Goal: Communication & Community: Share content

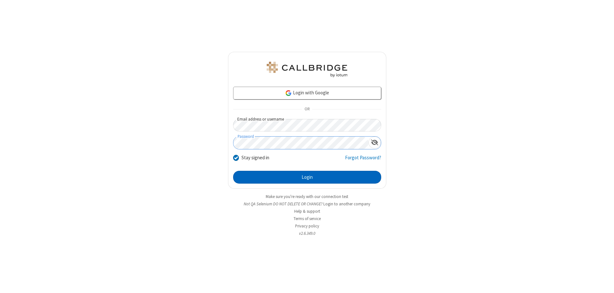
click at [307, 177] on button "Login" at bounding box center [307, 177] width 148 height 13
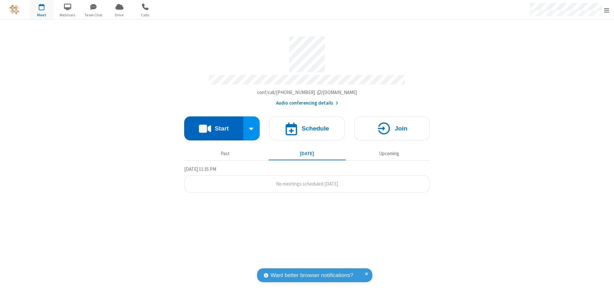
click at [213, 125] on button "Start" at bounding box center [213, 128] width 59 height 24
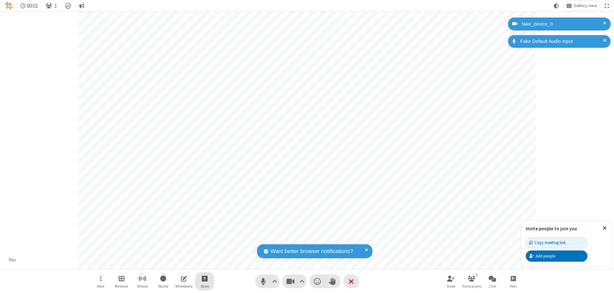
click at [205, 278] on span "Start sharing" at bounding box center [205, 278] width 6 height 8
click at [179, 251] on span "Present files & media" at bounding box center [178, 251] width 7 height 5
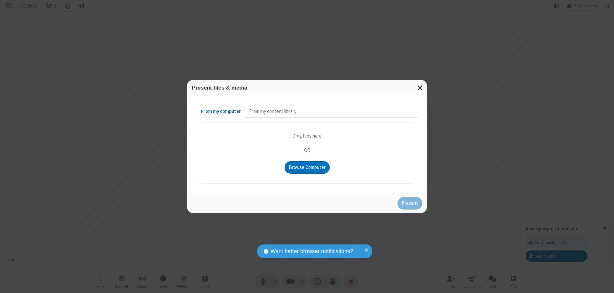
click at [272, 111] on button "From my content library" at bounding box center [273, 111] width 56 height 13
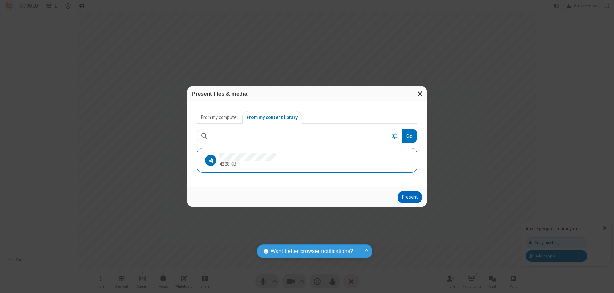
click at [410, 197] on button "Present" at bounding box center [409, 197] width 25 height 13
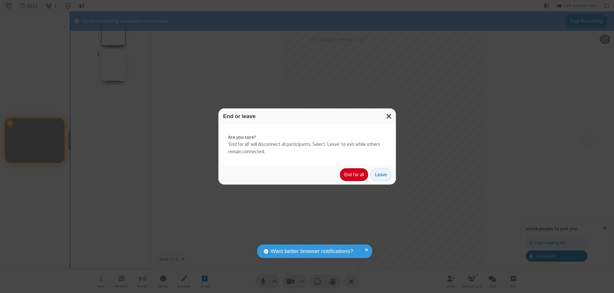
click at [354, 174] on button "End for all" at bounding box center [354, 174] width 28 height 13
